Goal: Task Accomplishment & Management: Manage account settings

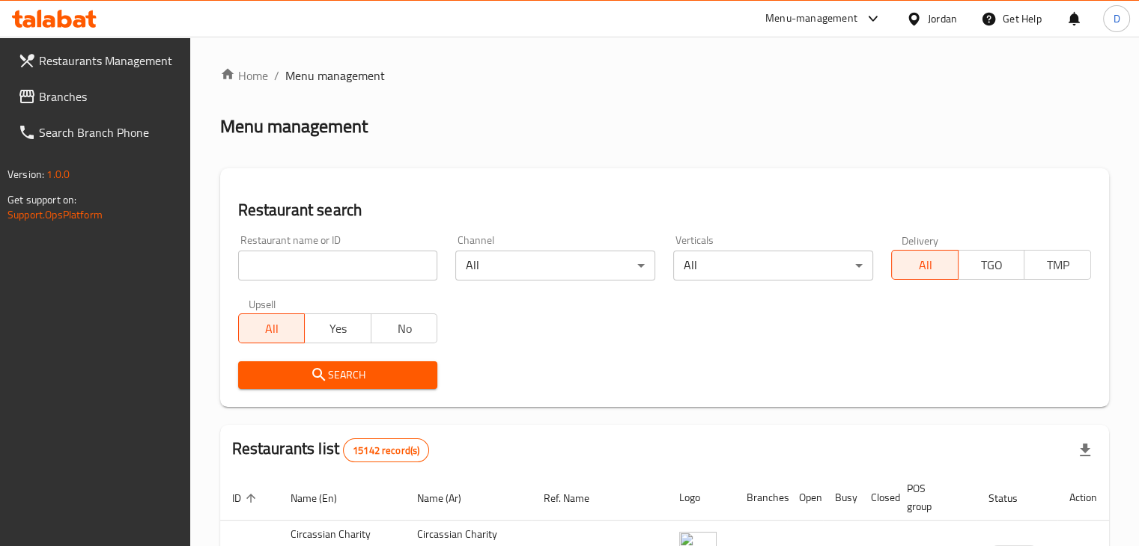
click at [910, 14] on icon at bounding box center [913, 18] width 10 height 13
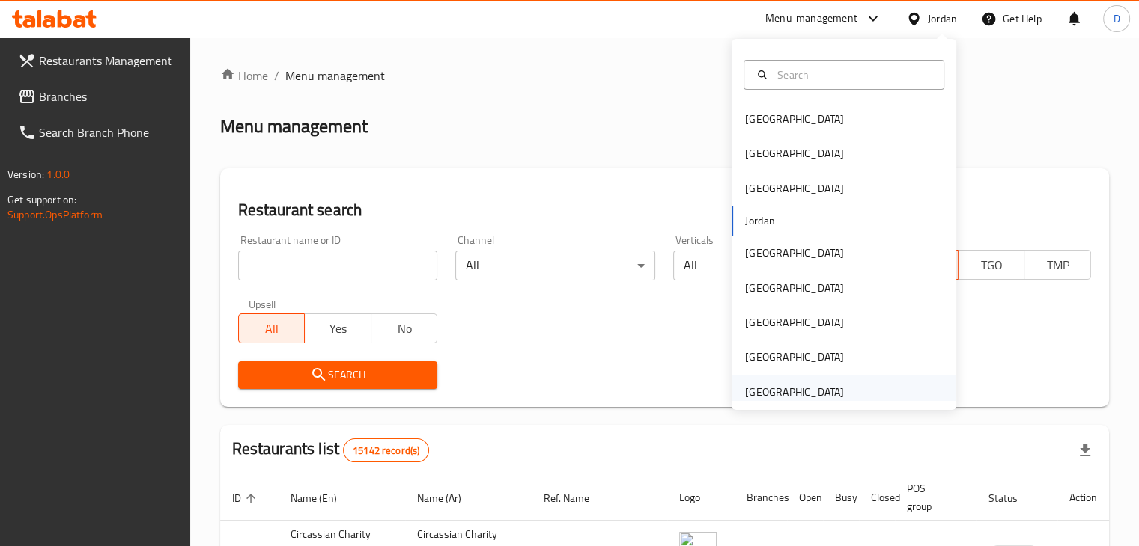
click at [852, 382] on div "[GEOGRAPHIC_DATA]" at bounding box center [843, 392] width 225 height 34
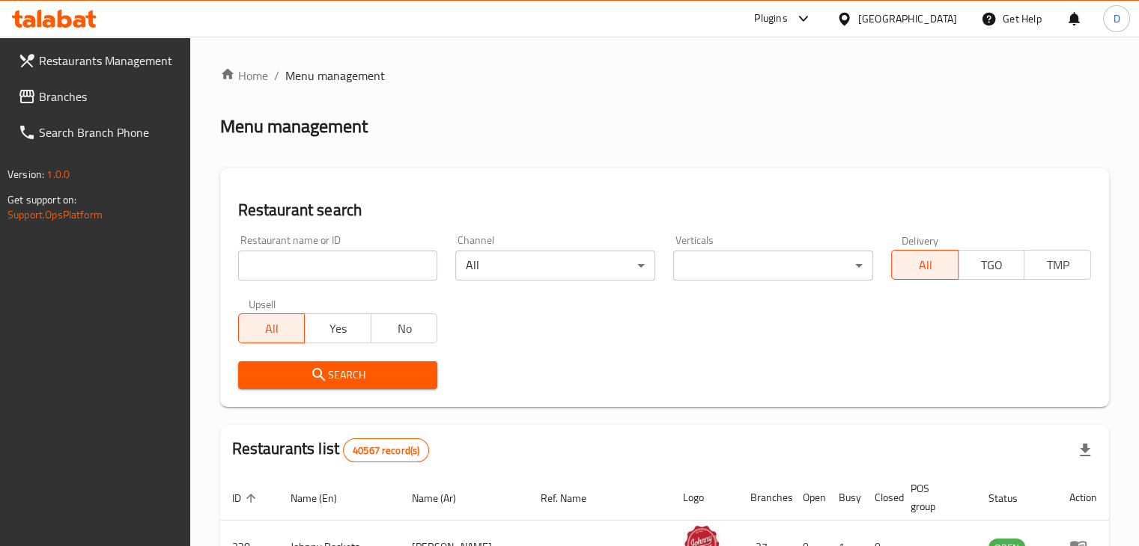
click at [48, 88] on span "Branches" at bounding box center [108, 97] width 139 height 18
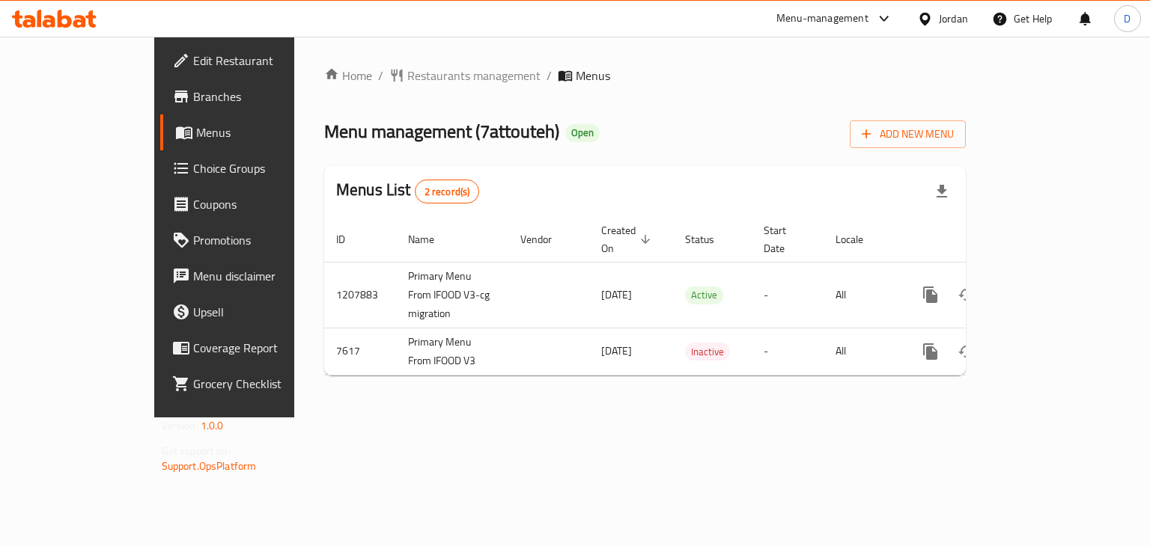
click at [961, 22] on div "Jordan" at bounding box center [953, 18] width 29 height 16
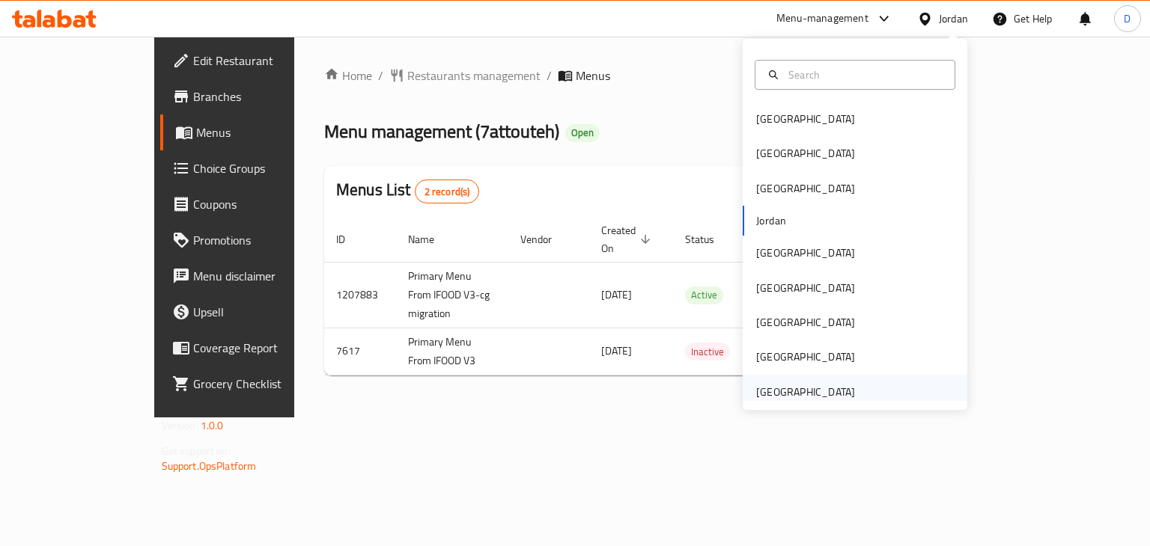
click at [837, 388] on div "[GEOGRAPHIC_DATA]" at bounding box center [805, 392] width 99 height 16
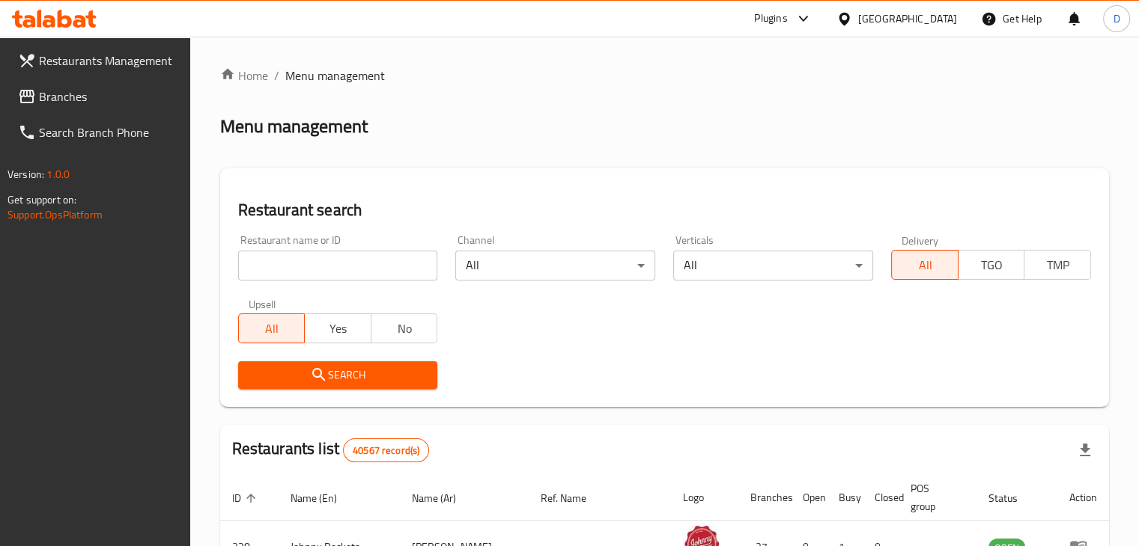
click at [53, 100] on span "Branches" at bounding box center [108, 97] width 139 height 18
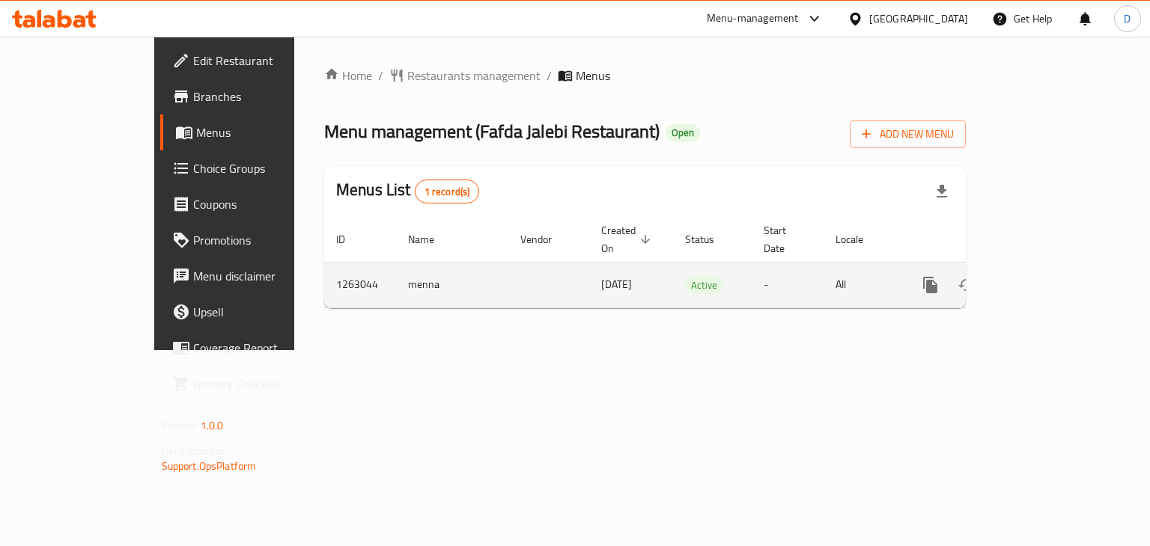
click at [1047, 276] on icon "enhanced table" at bounding box center [1038, 285] width 18 height 18
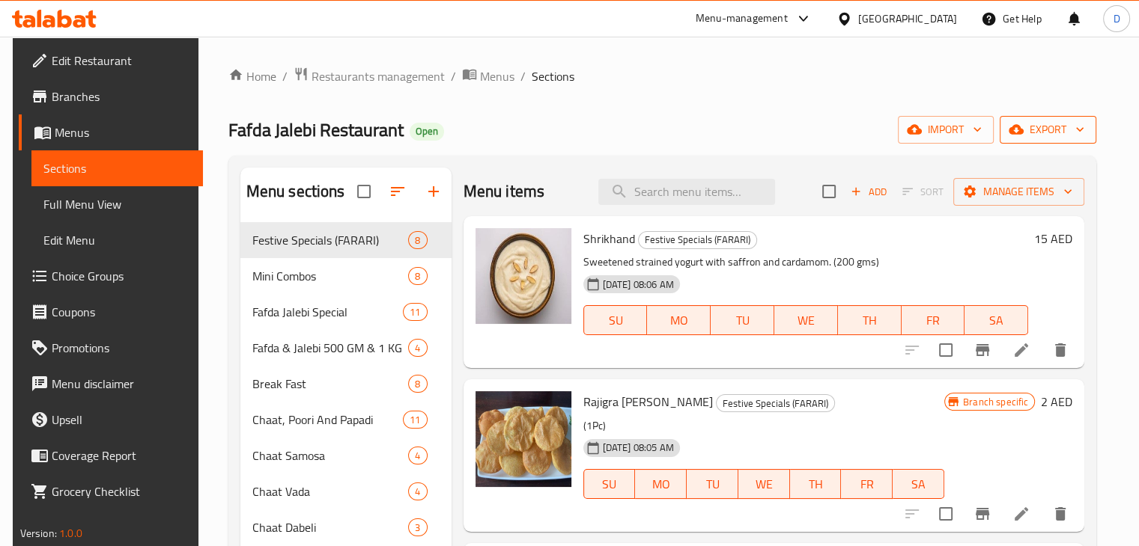
click at [1031, 142] on button "export" at bounding box center [1047, 130] width 97 height 28
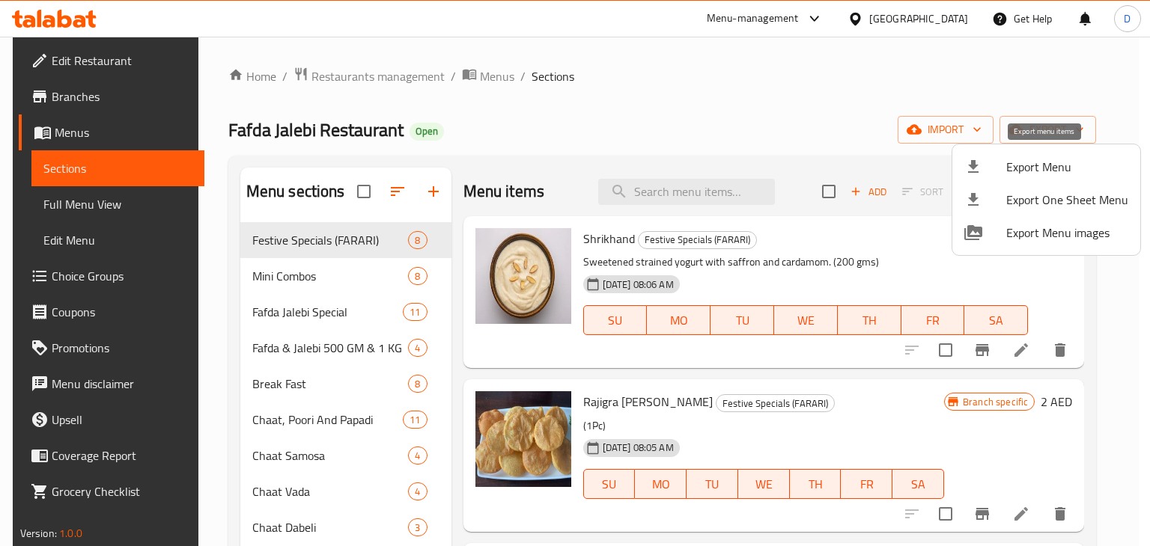
click at [984, 171] on div at bounding box center [985, 167] width 42 height 18
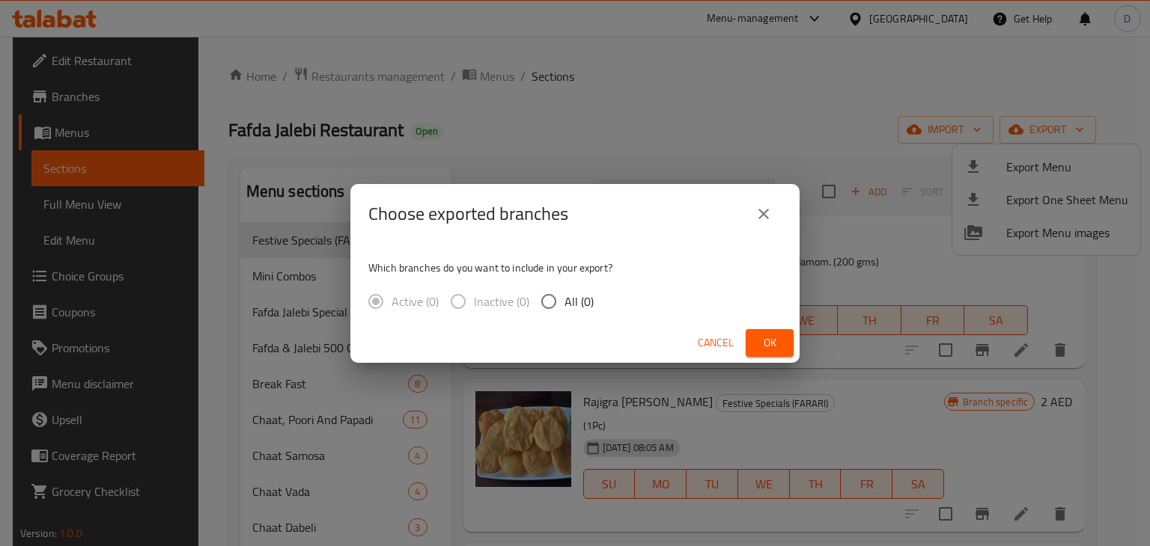
click at [559, 293] on input "All (0)" at bounding box center [548, 301] width 31 height 31
radio input "true"
click at [755, 341] on button "Ok" at bounding box center [770, 343] width 48 height 28
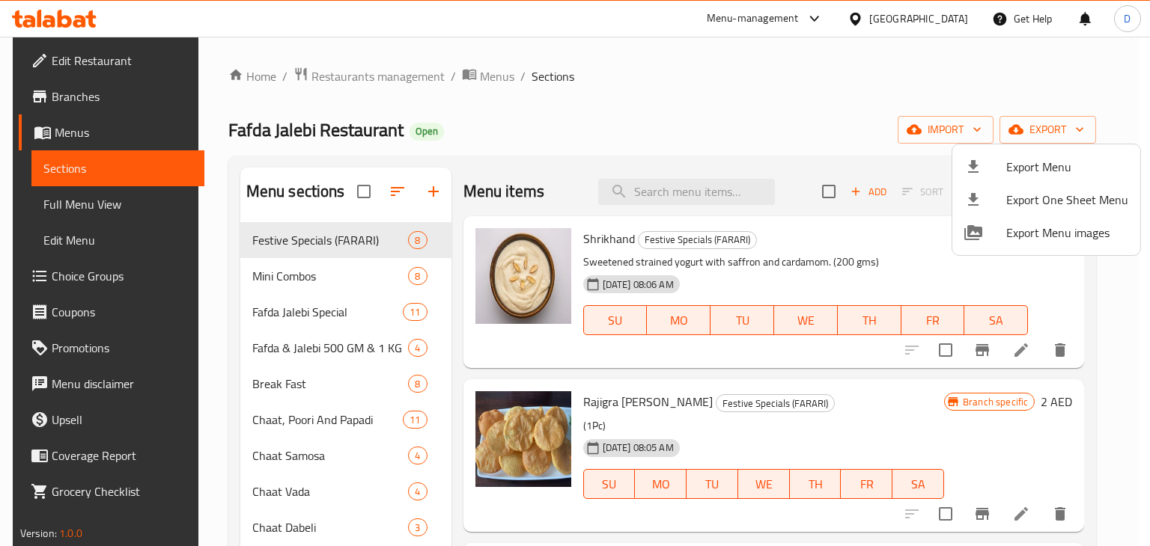
click at [654, 192] on div at bounding box center [575, 273] width 1150 height 546
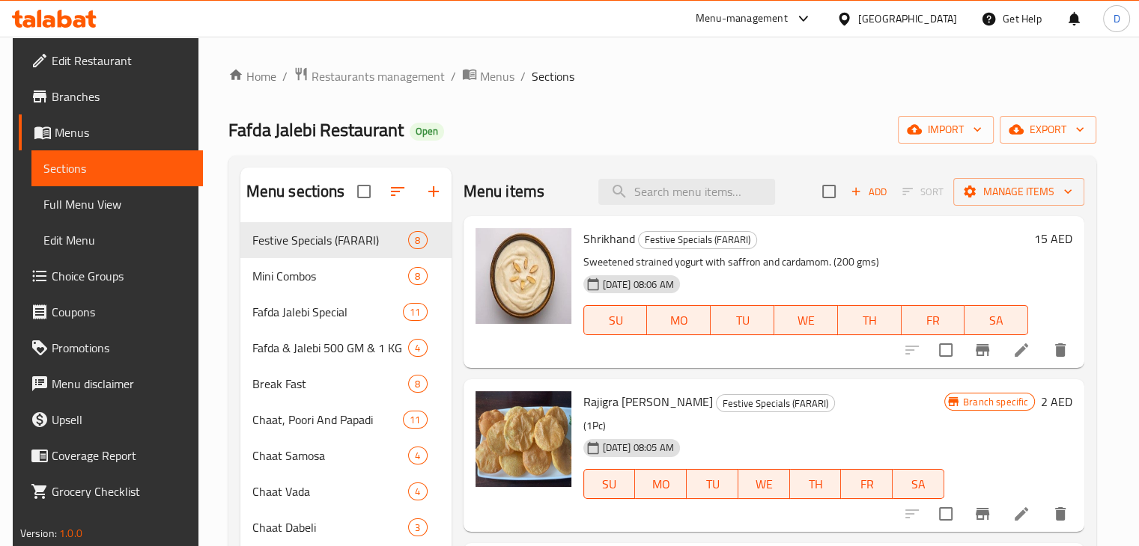
click at [654, 192] on input "search" at bounding box center [686, 192] width 177 height 26
paste input "Fafda (1 Kg)"
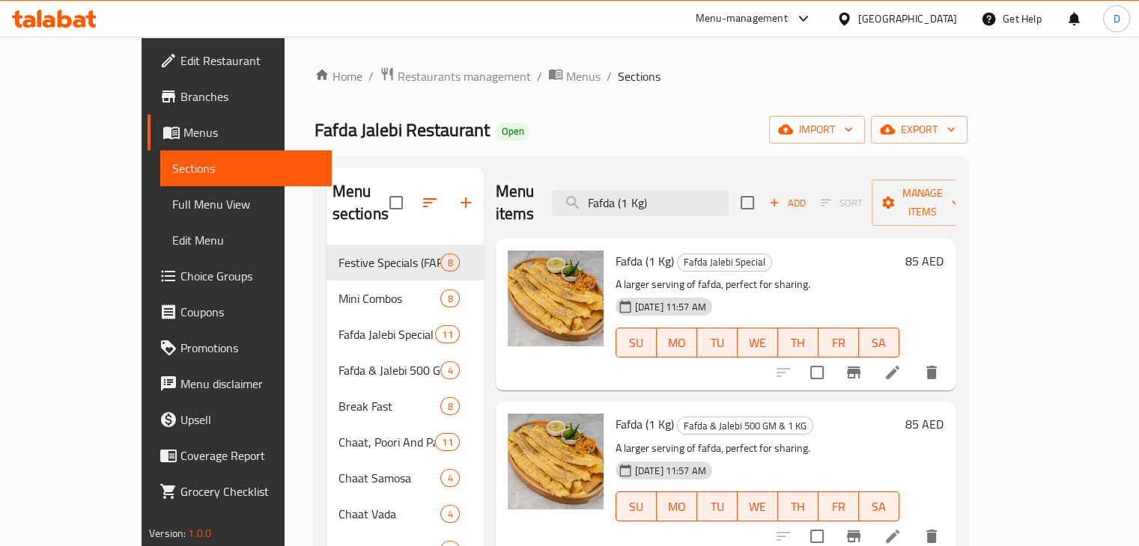
type input "Fafda (1 Kg)"
drag, startPoint x: 584, startPoint y: 239, endPoint x: 752, endPoint y: 246, distance: 167.8
click at [615, 250] on span "Fafda (1 Kg)" at bounding box center [644, 261] width 58 height 22
drag, startPoint x: 1054, startPoint y: 243, endPoint x: 1066, endPoint y: 242, distance: 12.1
click at [943, 251] on h6 "85 AED" at bounding box center [924, 261] width 38 height 21
